Goal: Task Accomplishment & Management: Manage account settings

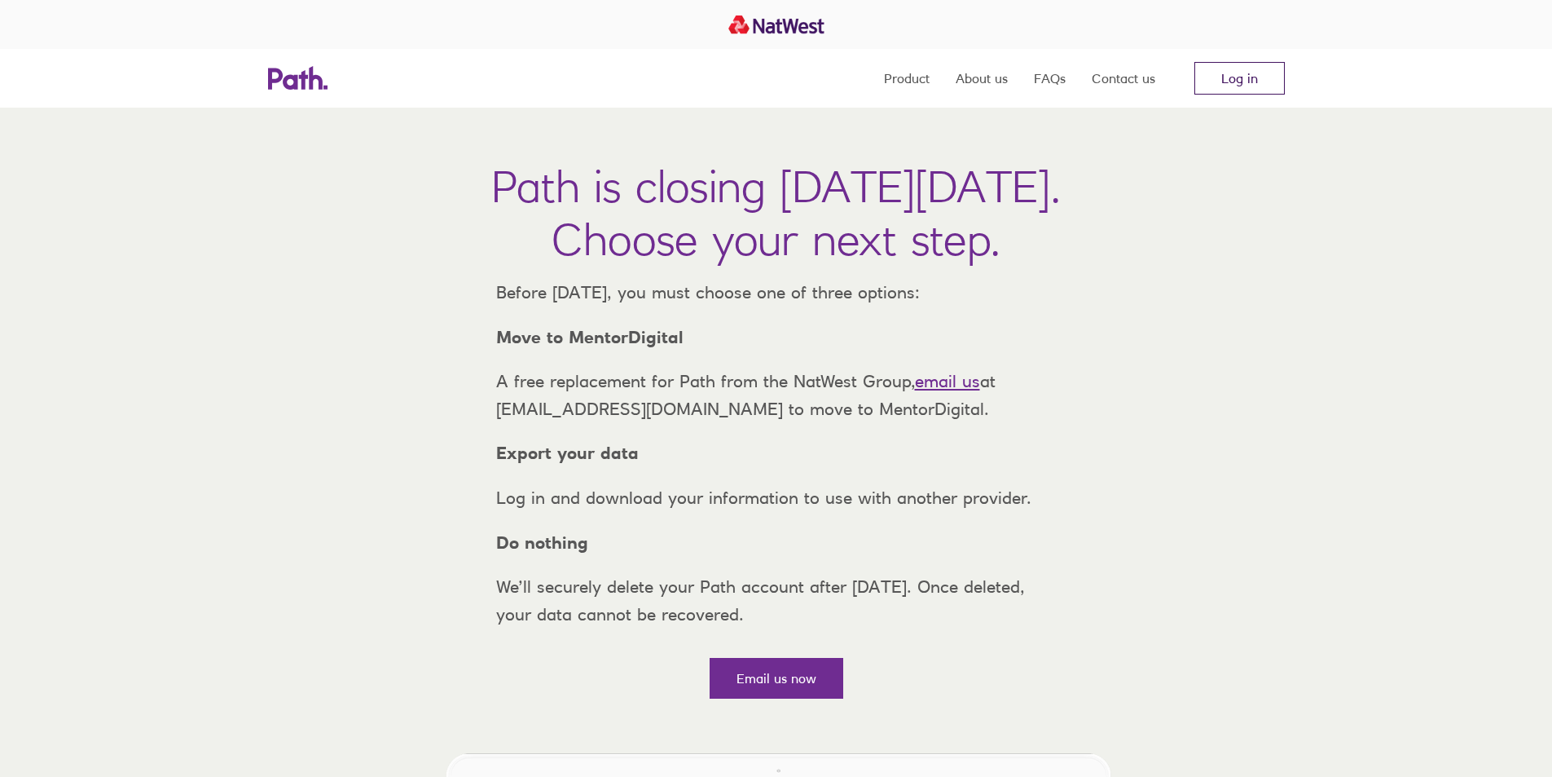
click at [1233, 81] on link "Log in" at bounding box center [1240, 78] width 90 height 33
click at [1239, 80] on link "Log in" at bounding box center [1240, 78] width 90 height 33
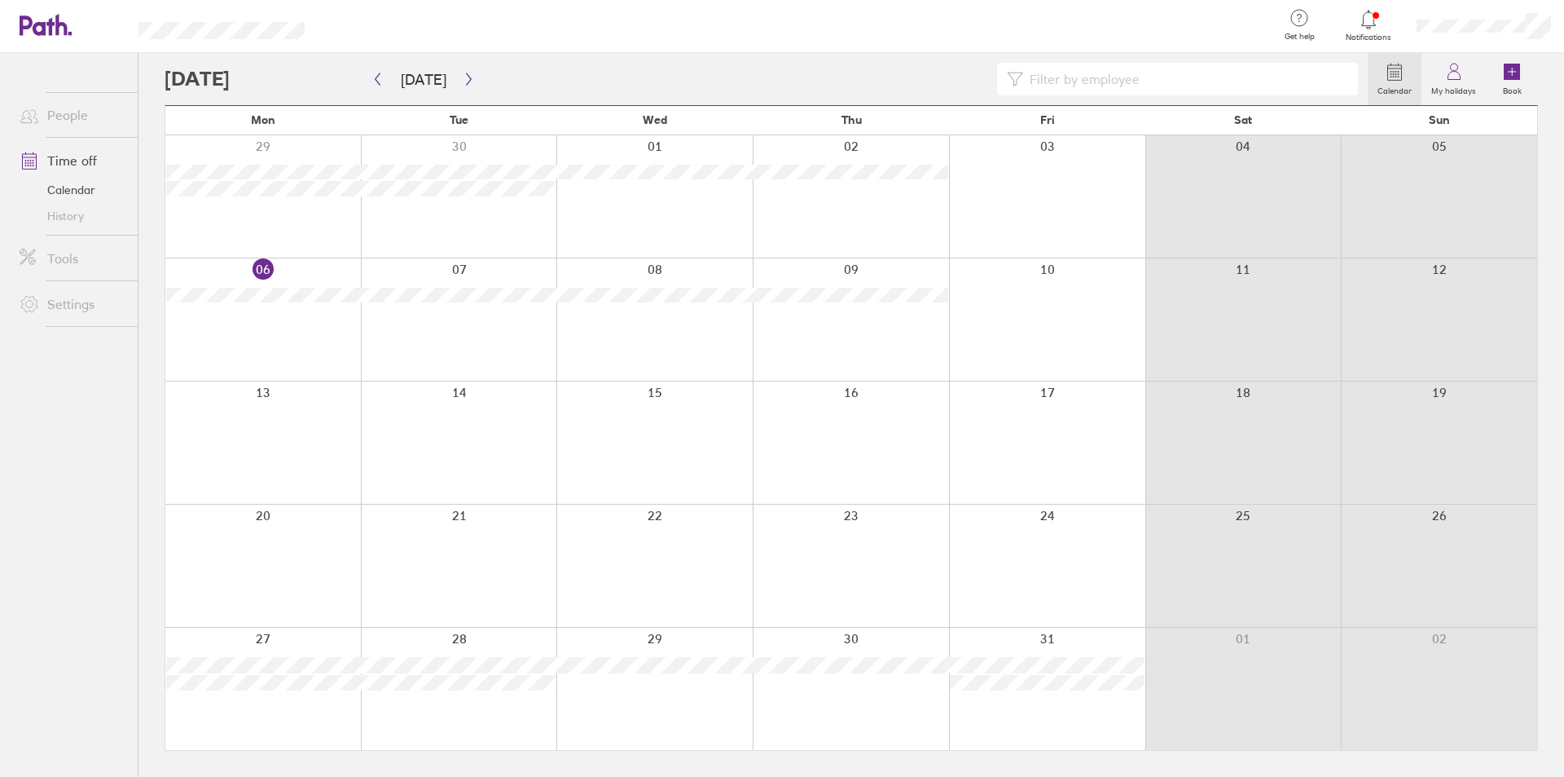
click at [1376, 29] on div at bounding box center [1369, 19] width 53 height 23
click at [1068, 300] on div at bounding box center [1047, 319] width 196 height 122
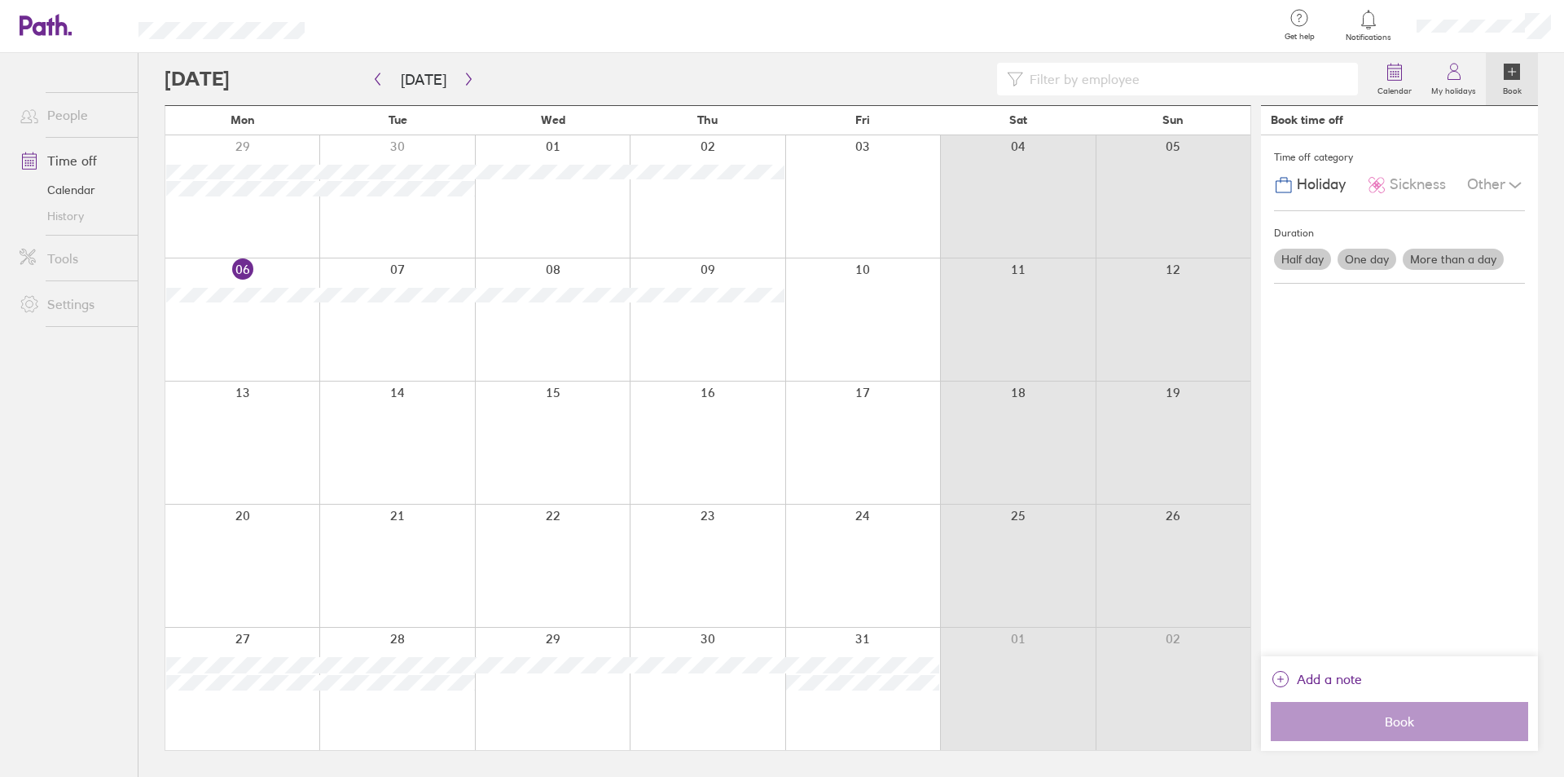
click at [1366, 258] on label "One day" at bounding box center [1367, 259] width 59 height 21
click at [0, 0] on input "One day" at bounding box center [0, 0] width 0 height 0
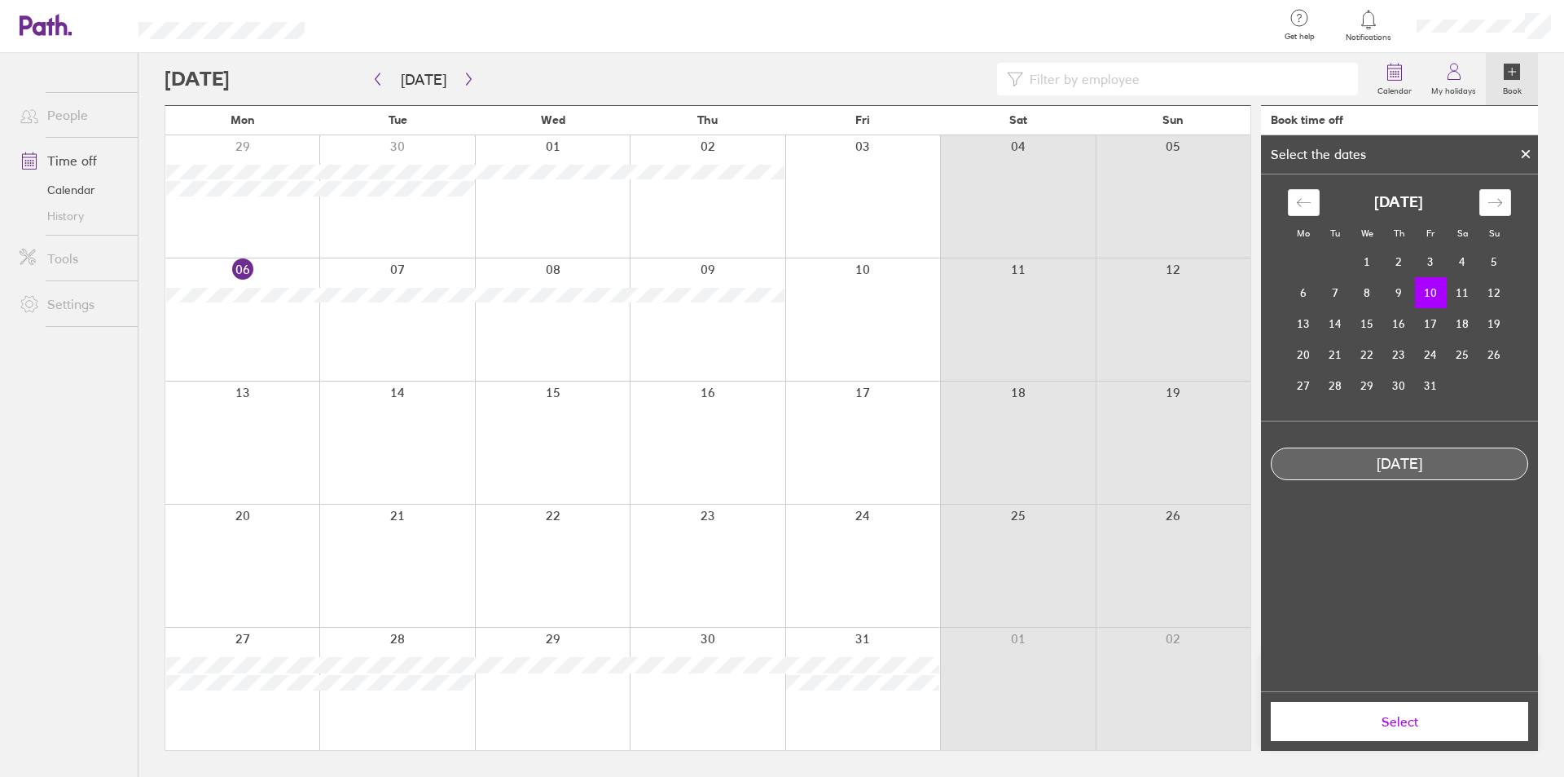
click at [1383, 725] on span "Select" at bounding box center [1400, 721] width 235 height 15
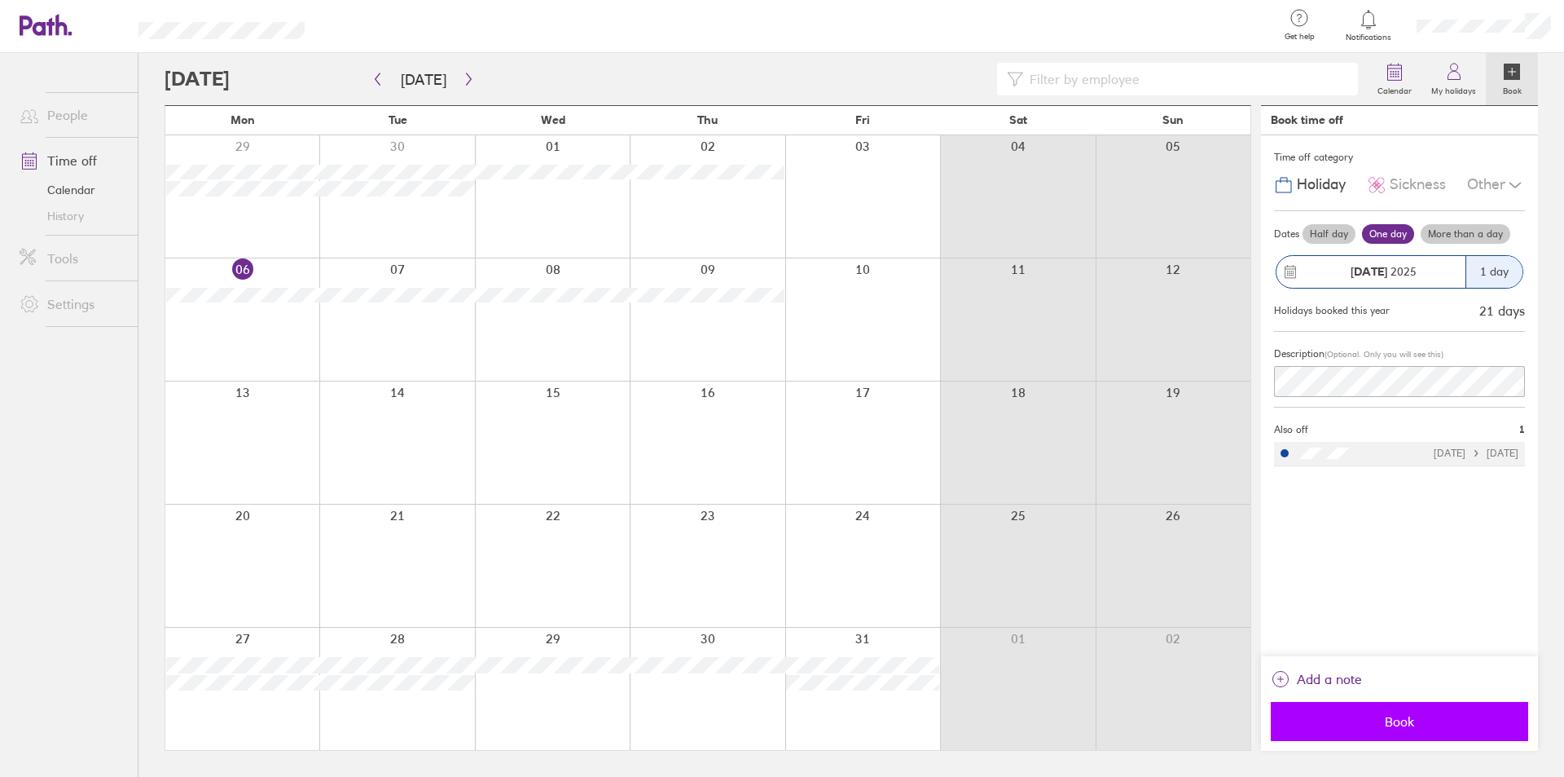
click at [1418, 715] on span "Book" at bounding box center [1400, 721] width 235 height 15
click at [1399, 722] on span "Book" at bounding box center [1400, 721] width 235 height 15
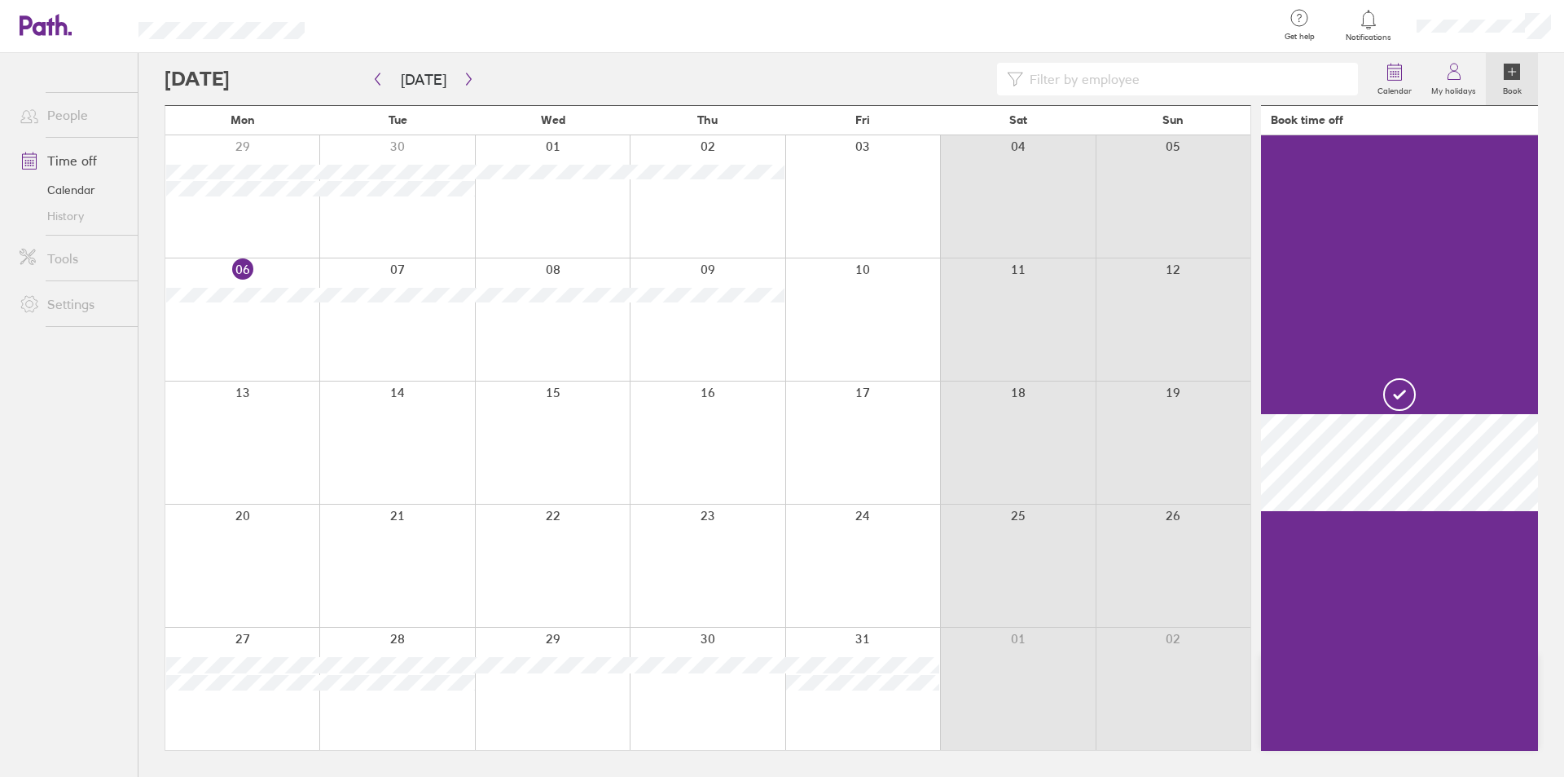
click at [476, 77] on div at bounding box center [767, 79] width 1204 height 33
click at [469, 78] on icon "button" at bounding box center [469, 79] width 12 height 13
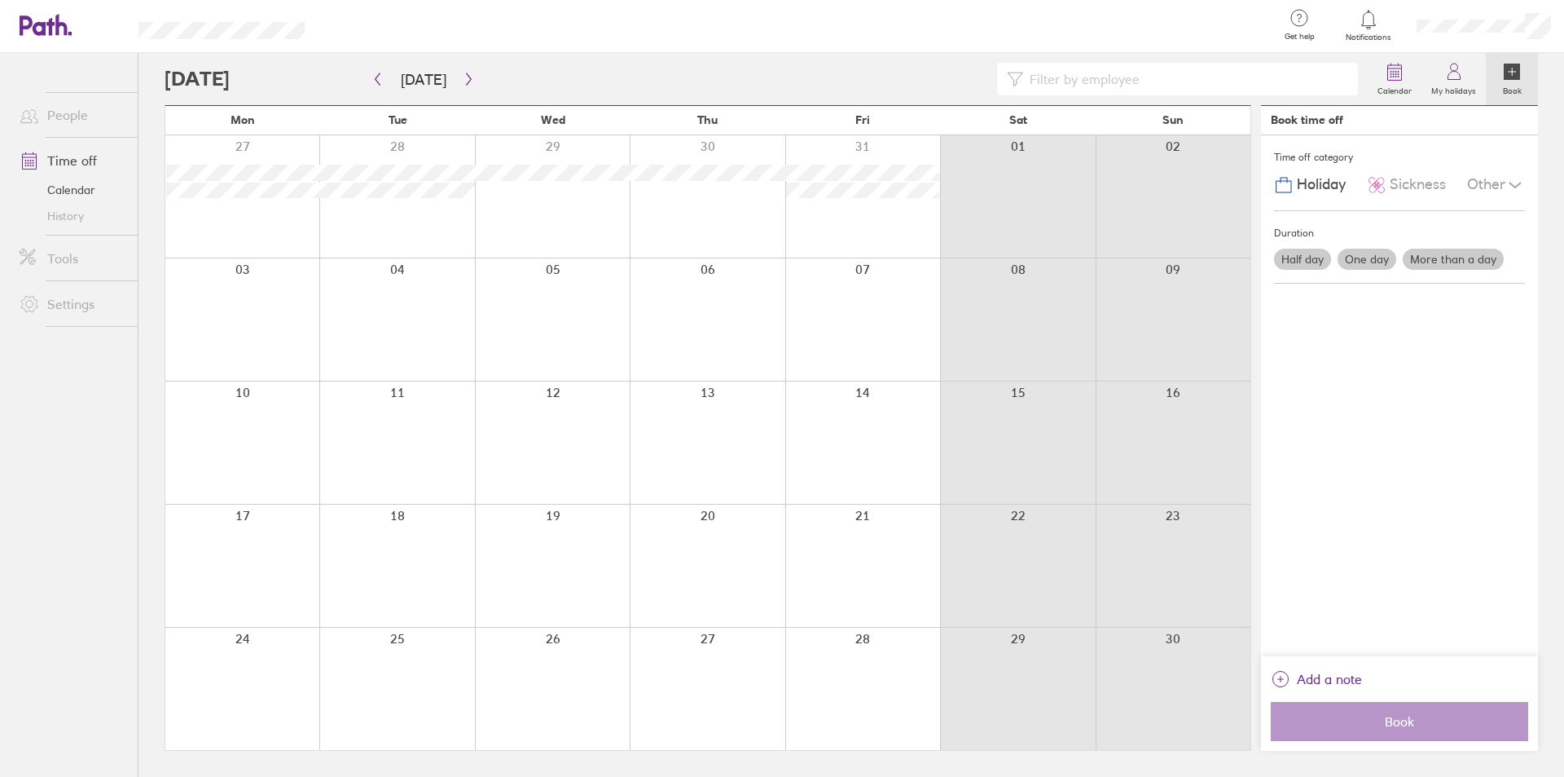
click at [239, 75] on div at bounding box center [767, 79] width 1204 height 33
click at [463, 77] on icon "button" at bounding box center [469, 79] width 12 height 13
click at [529, 517] on div at bounding box center [552, 565] width 155 height 122
drag, startPoint x: 525, startPoint y: 531, endPoint x: 203, endPoint y: 693, distance: 360.0
click at [203, 693] on div at bounding box center [242, 688] width 154 height 122
